Goal: Navigation & Orientation: Find specific page/section

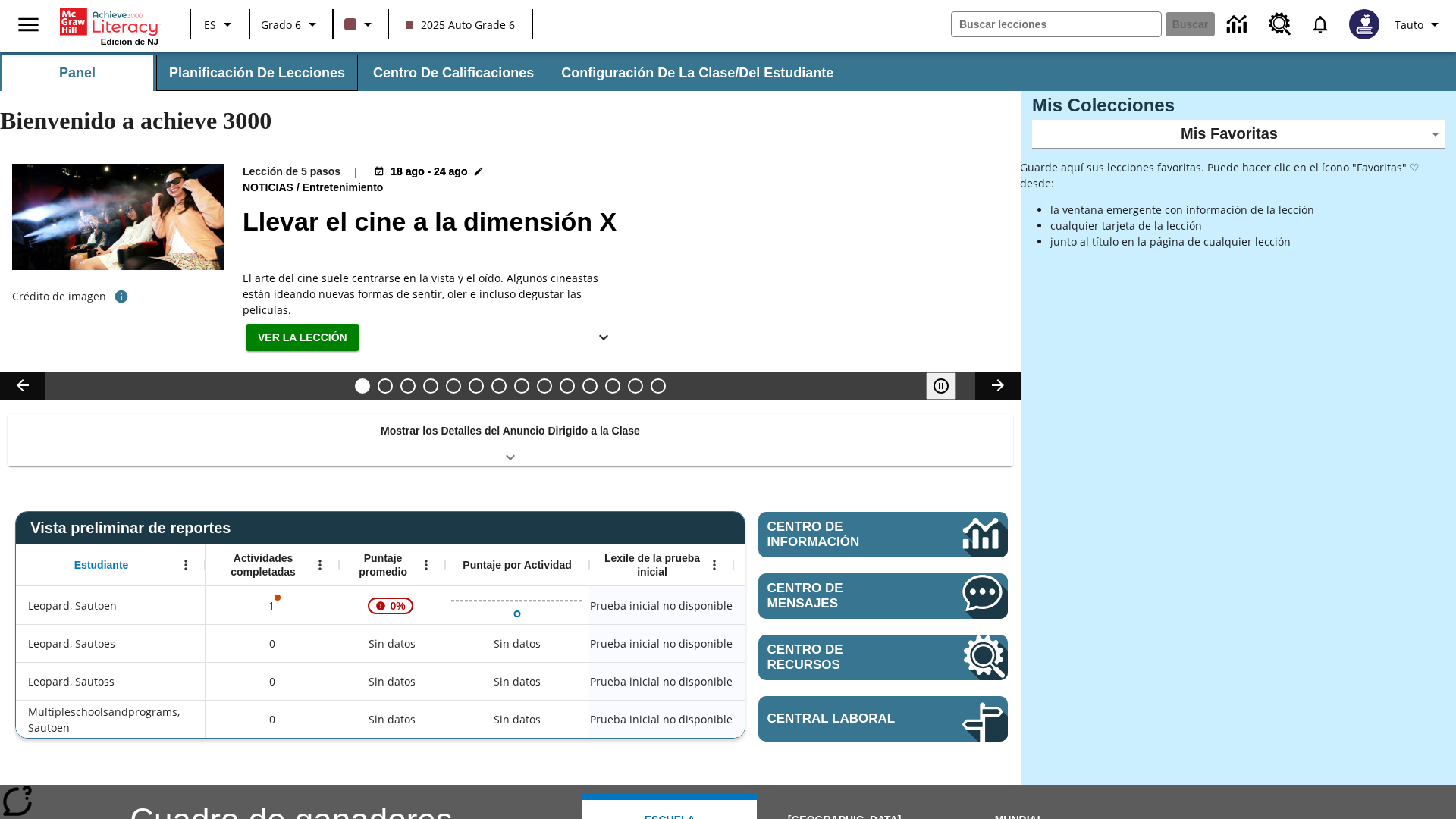
click at [254, 73] on button "Planificación de lecciones" at bounding box center [257, 73] width 201 height 36
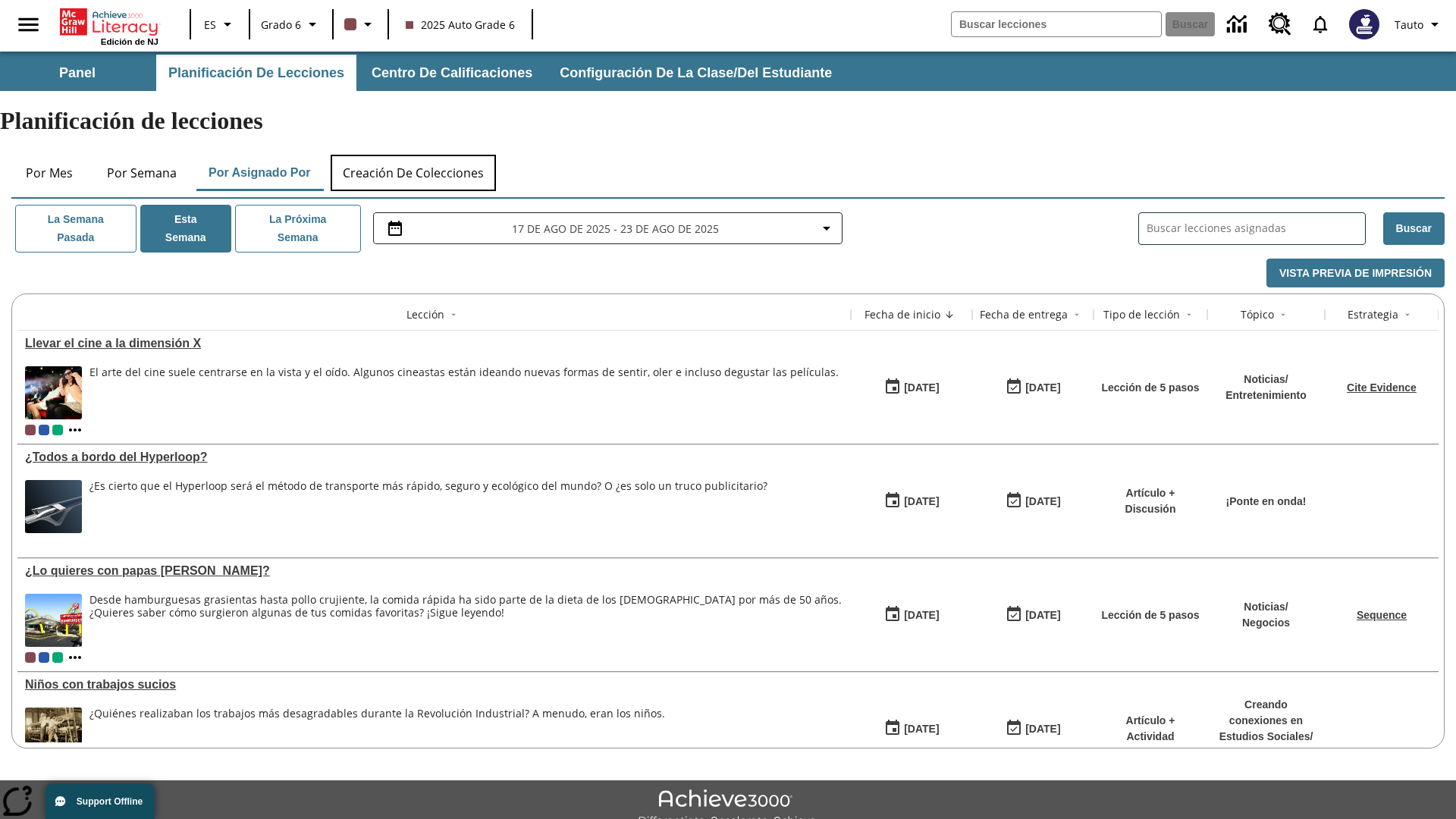
click at [415, 155] on button "Creación de colecciones" at bounding box center [414, 173] width 165 height 36
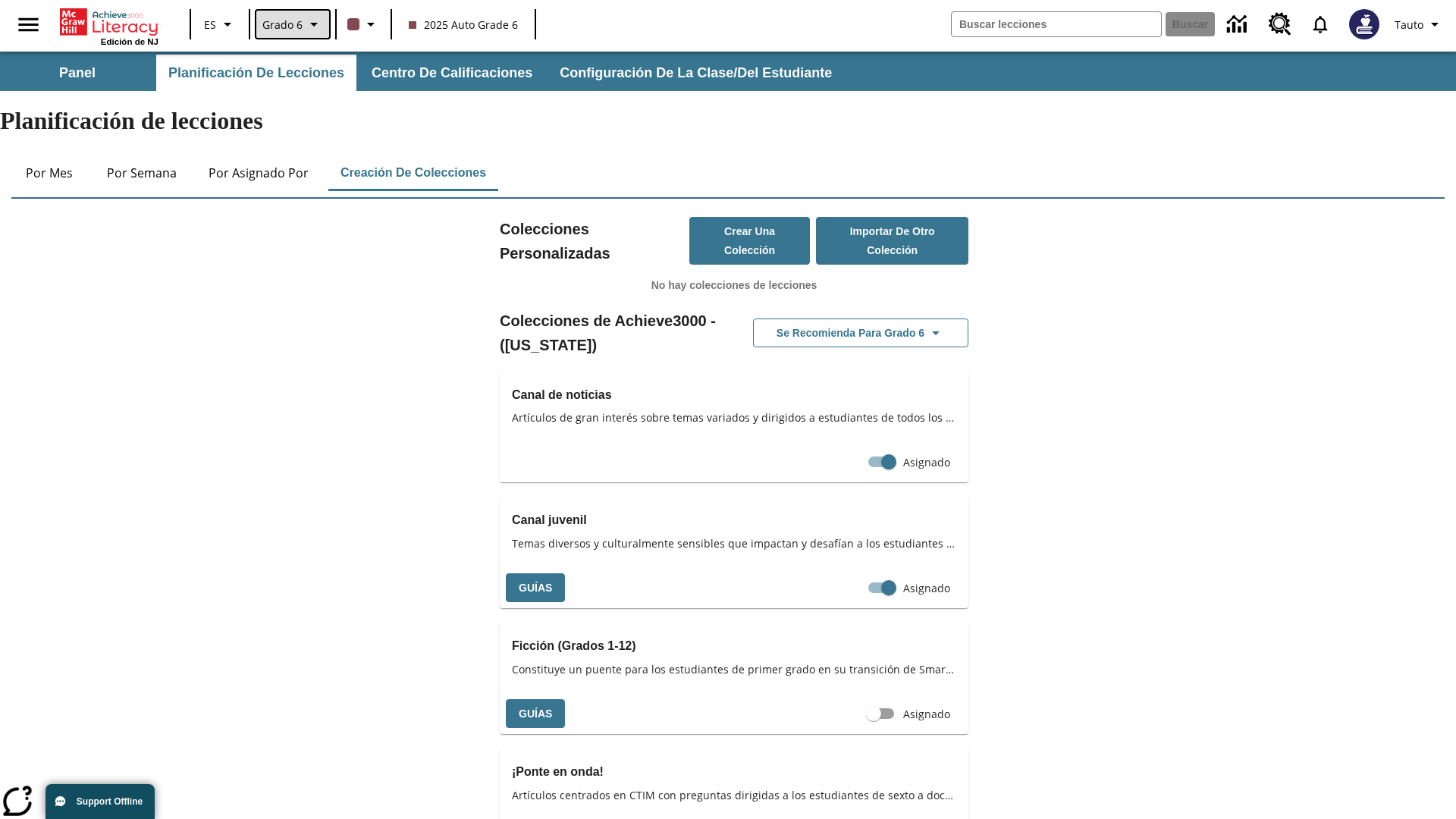
click at [291, 24] on span "Grado 6" at bounding box center [282, 24] width 40 height 16
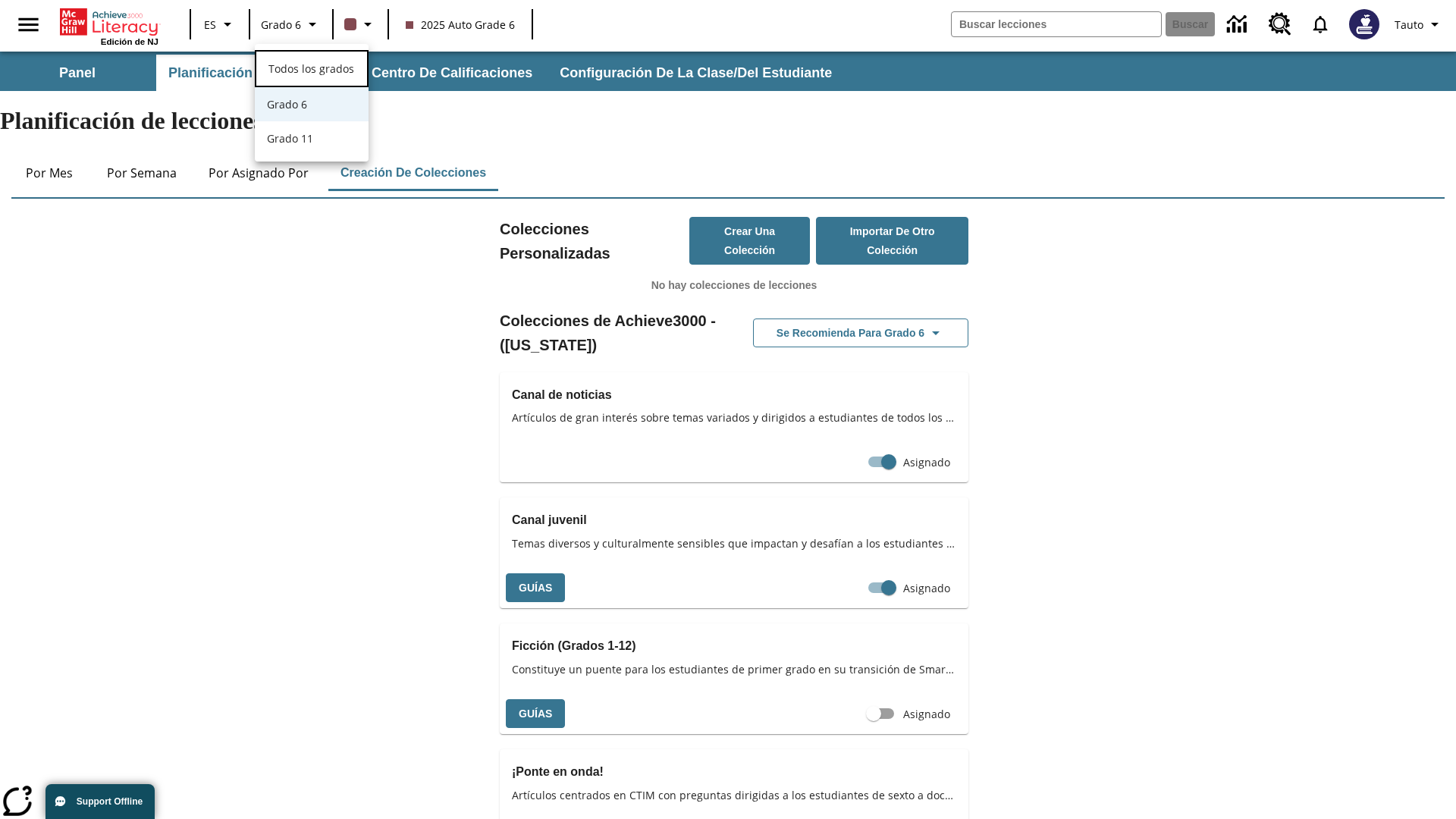
click at [312, 67] on span "Todos los grados" at bounding box center [311, 69] width 85 height 15
